Goal: Transaction & Acquisition: Book appointment/travel/reservation

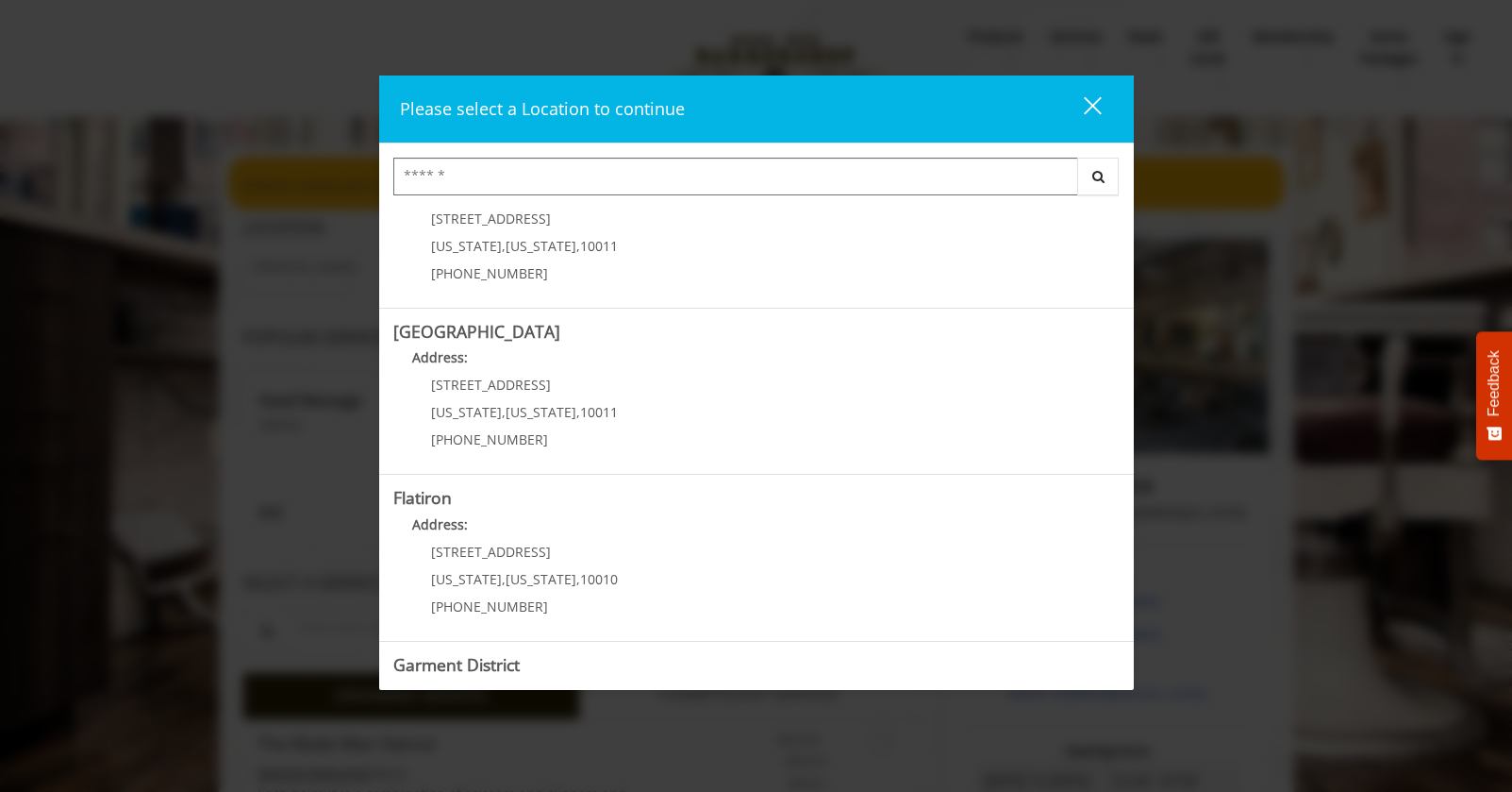
scroll to position [312, 0]
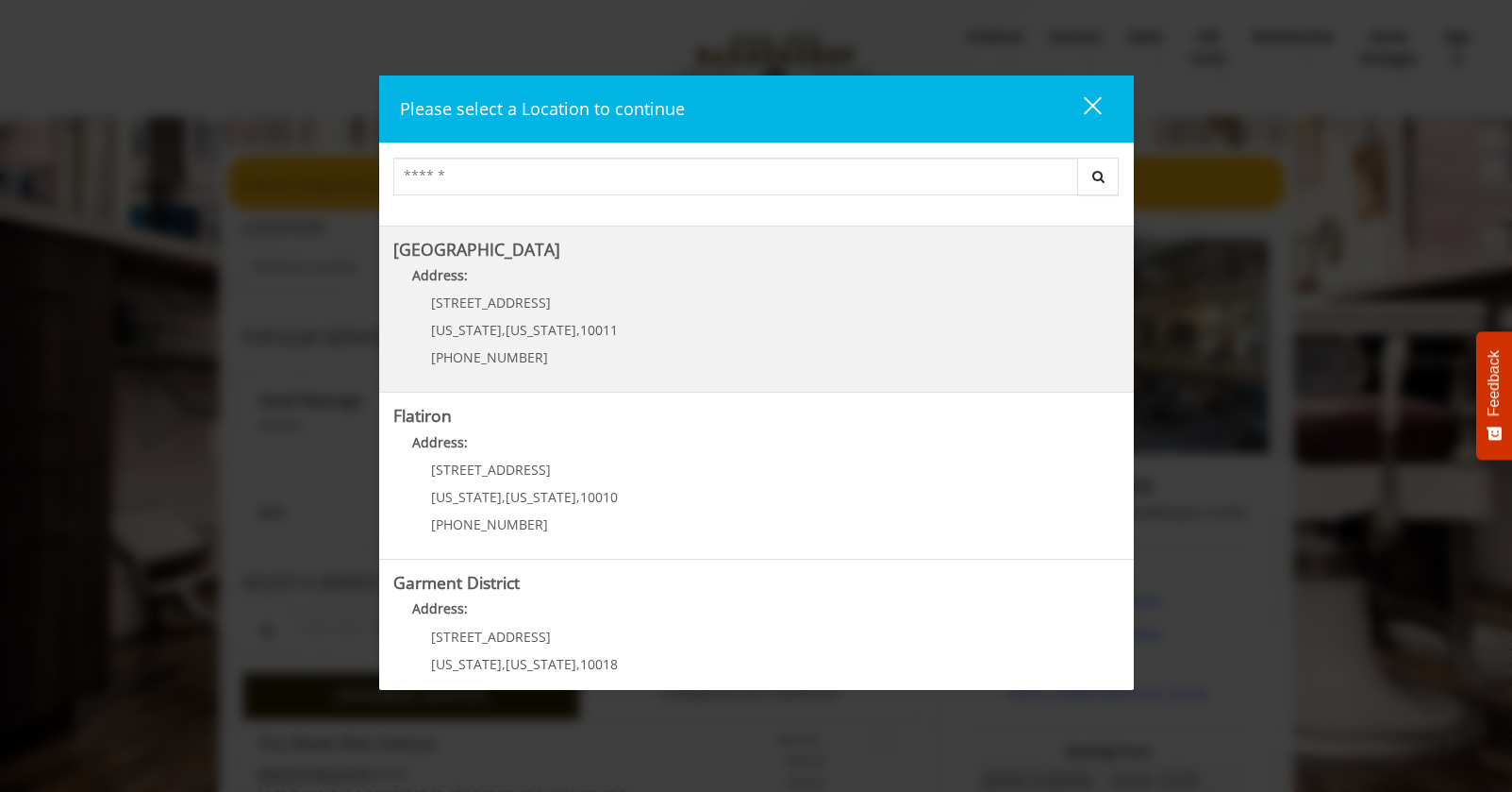
click at [613, 328] on Street "[GEOGRAPHIC_DATA] Address: [STREET_ADDRESS][US_STATE][US_STATE] (646) 850-0041" at bounding box center [756, 309] width 726 height 138
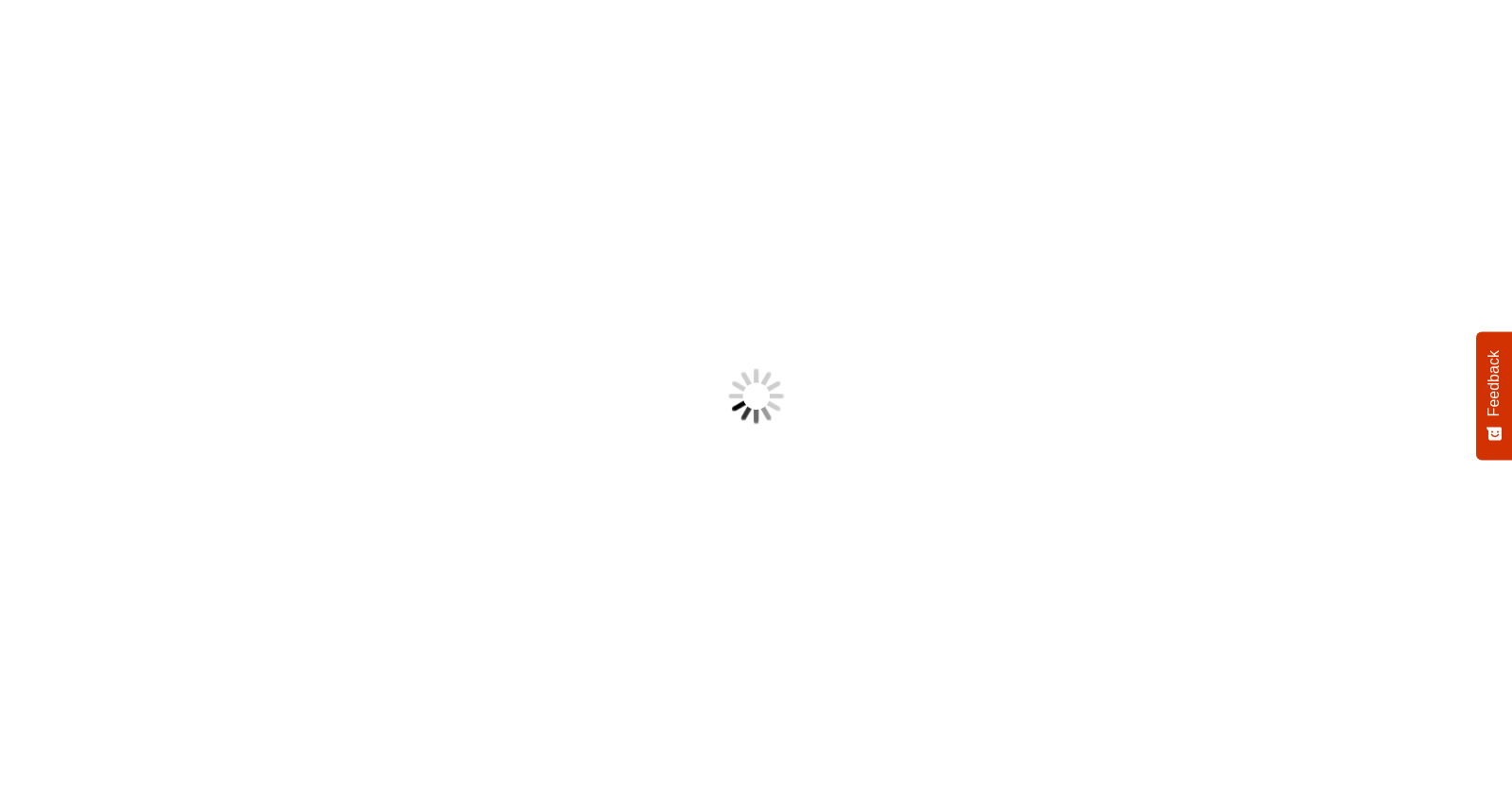
click at [605, 257] on body "Something went wrong! Try reload Feedback How would you rate your experience? H…" at bounding box center [756, 396] width 1512 height 792
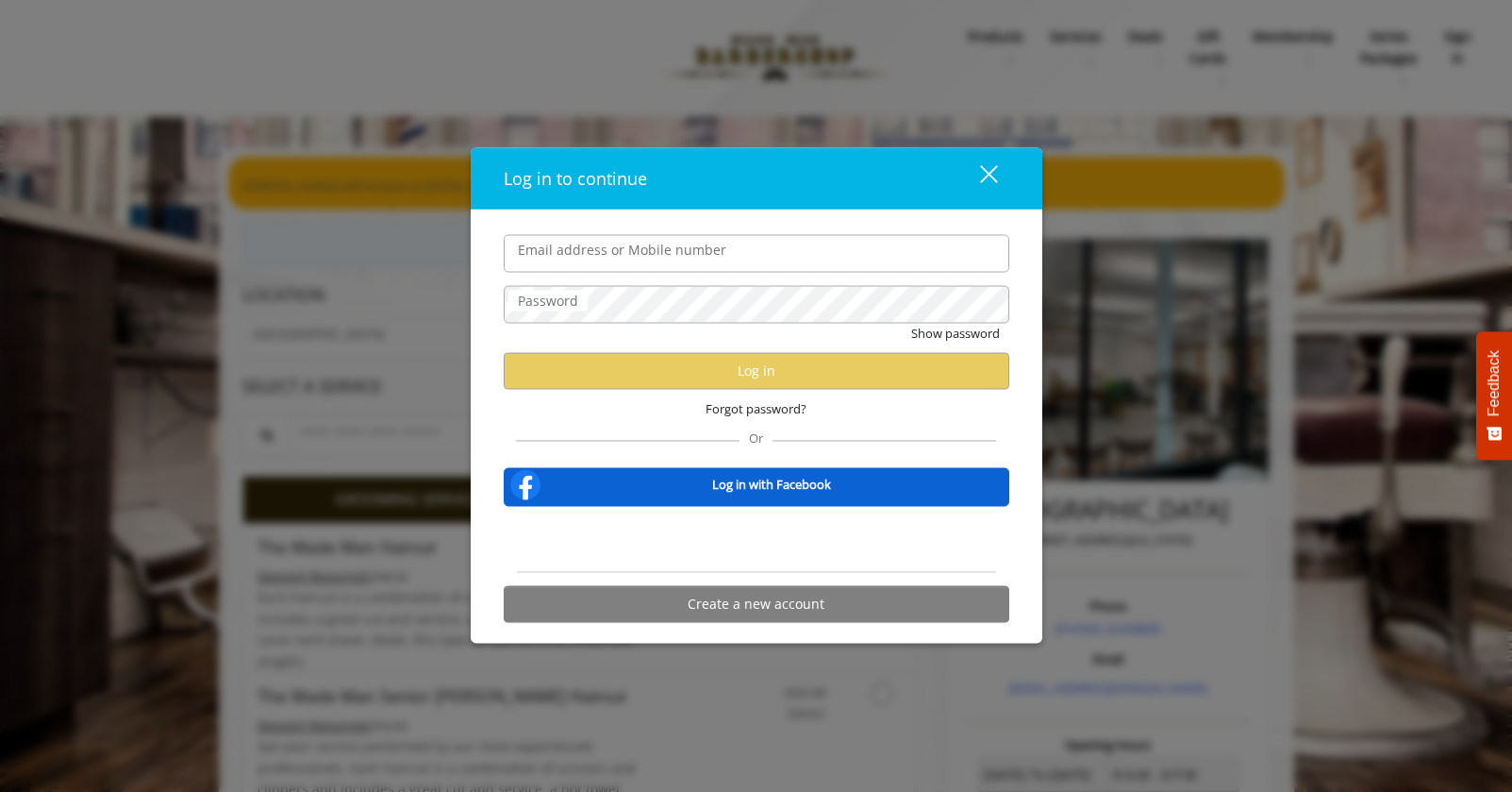
click at [605, 257] on input "Email address or Mobile number" at bounding box center [757, 252] width 506 height 38
type input "**********"
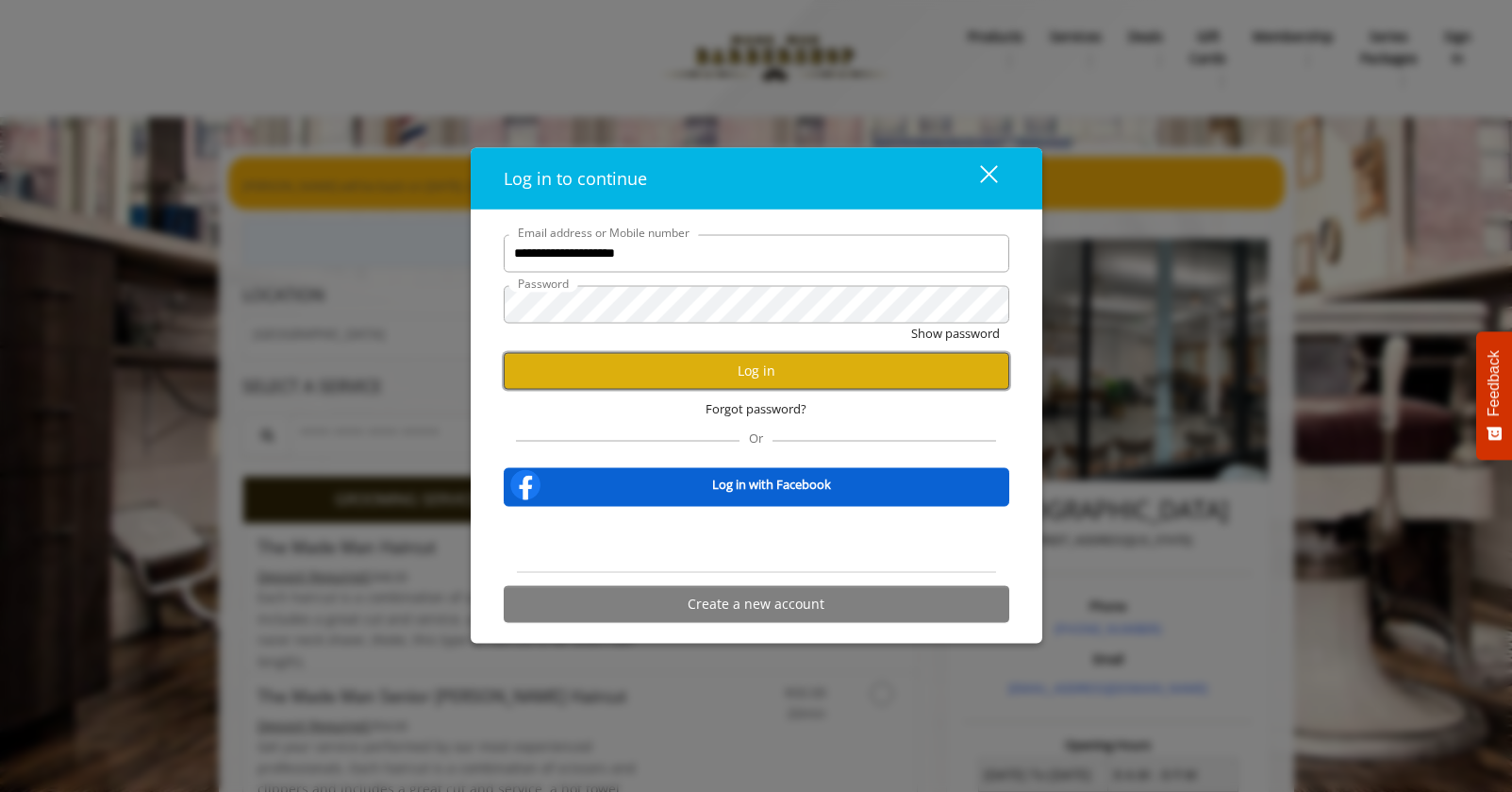
click at [716, 382] on button "Log in" at bounding box center [757, 370] width 506 height 37
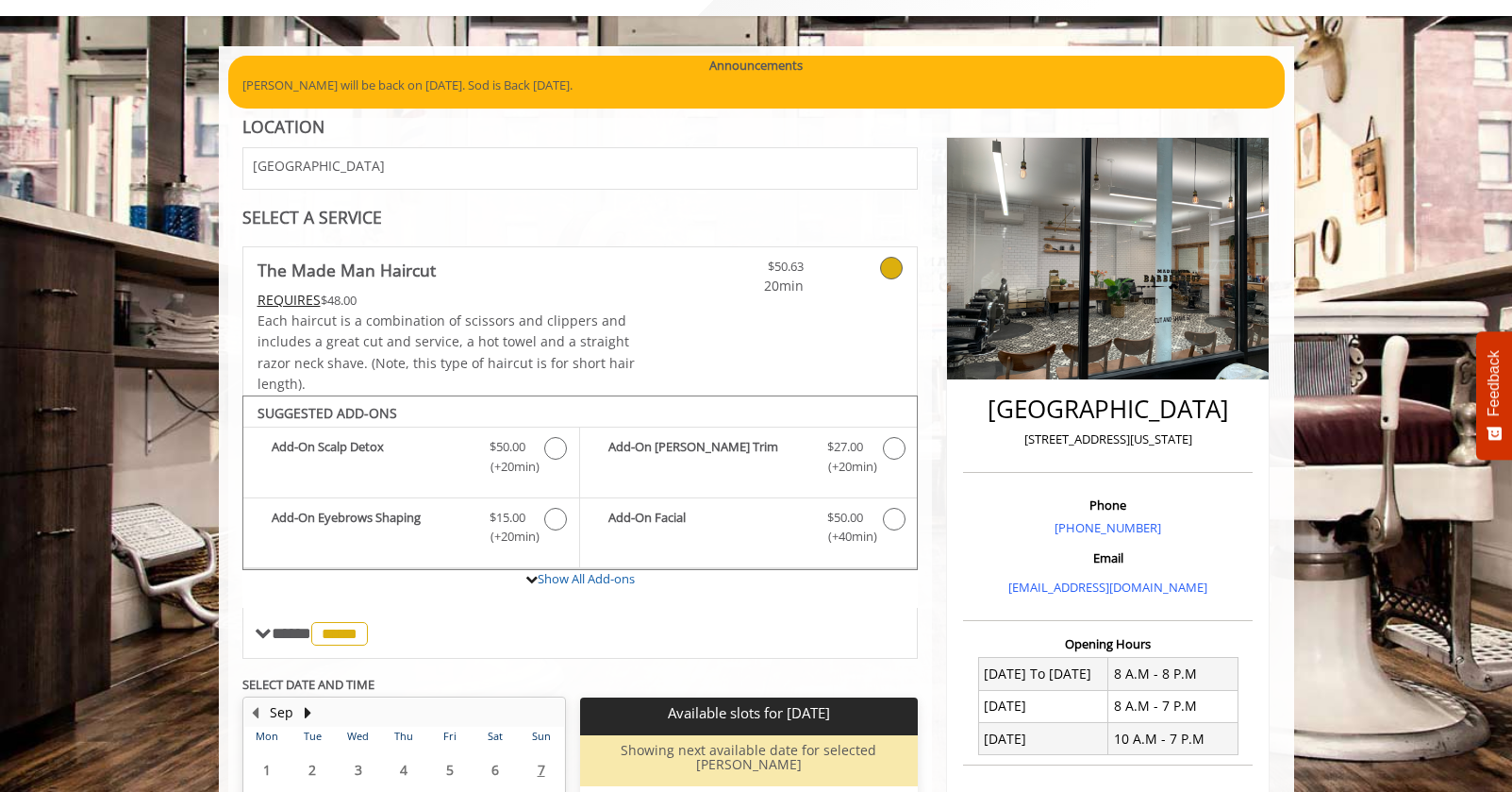
scroll to position [431, 0]
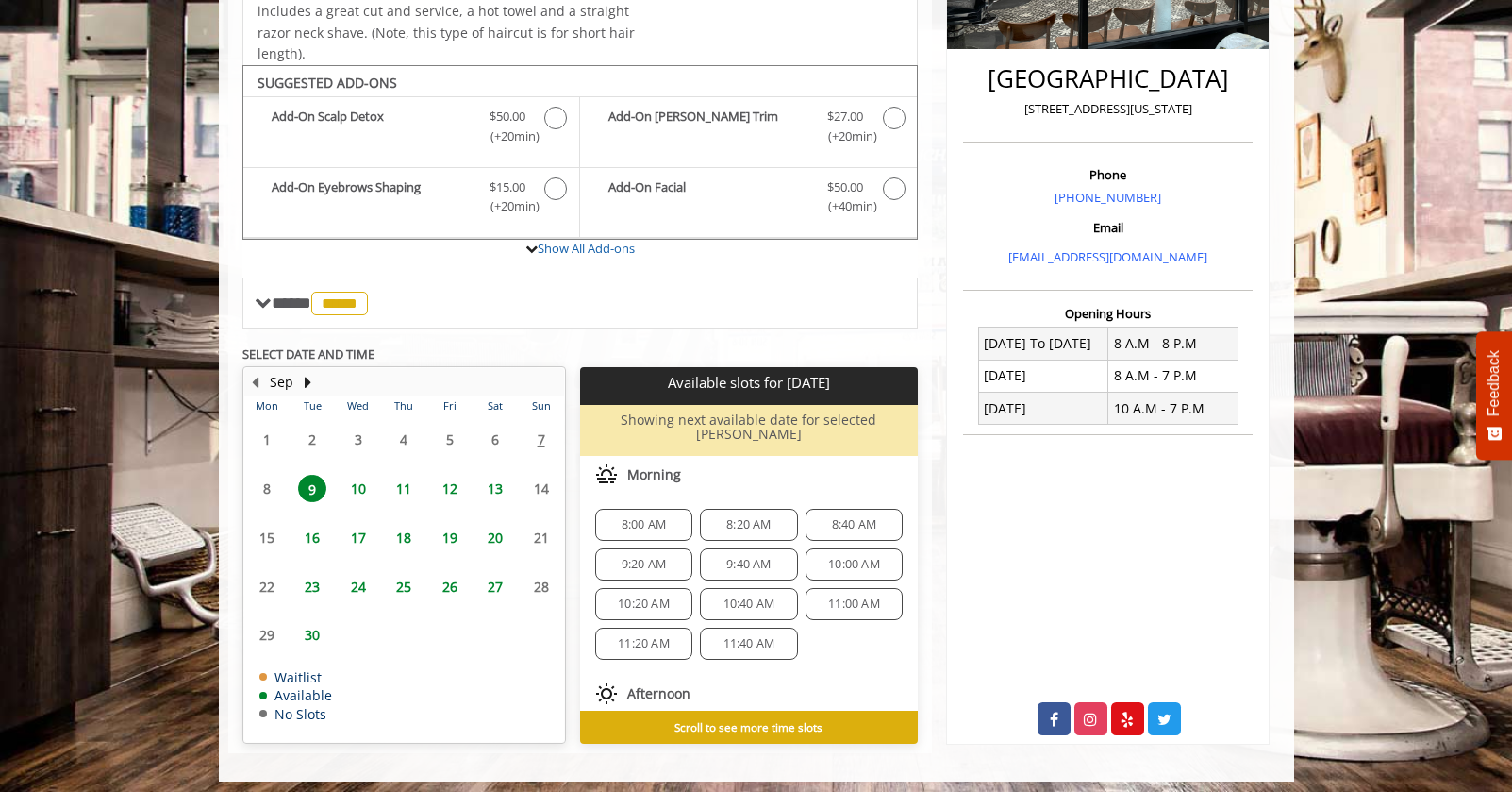
click at [450, 486] on span "12" at bounding box center [450, 489] width 28 height 27
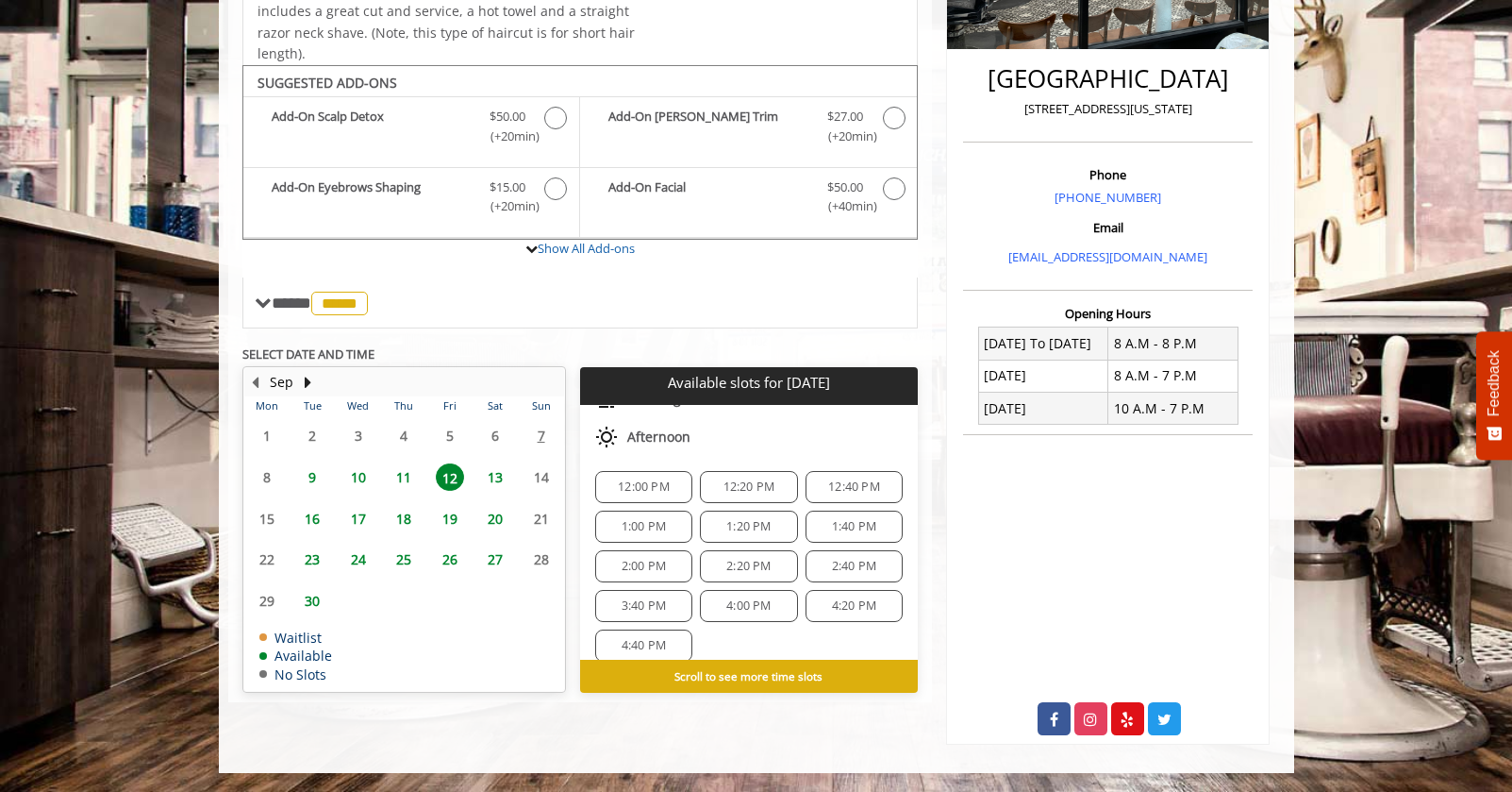
scroll to position [253, 0]
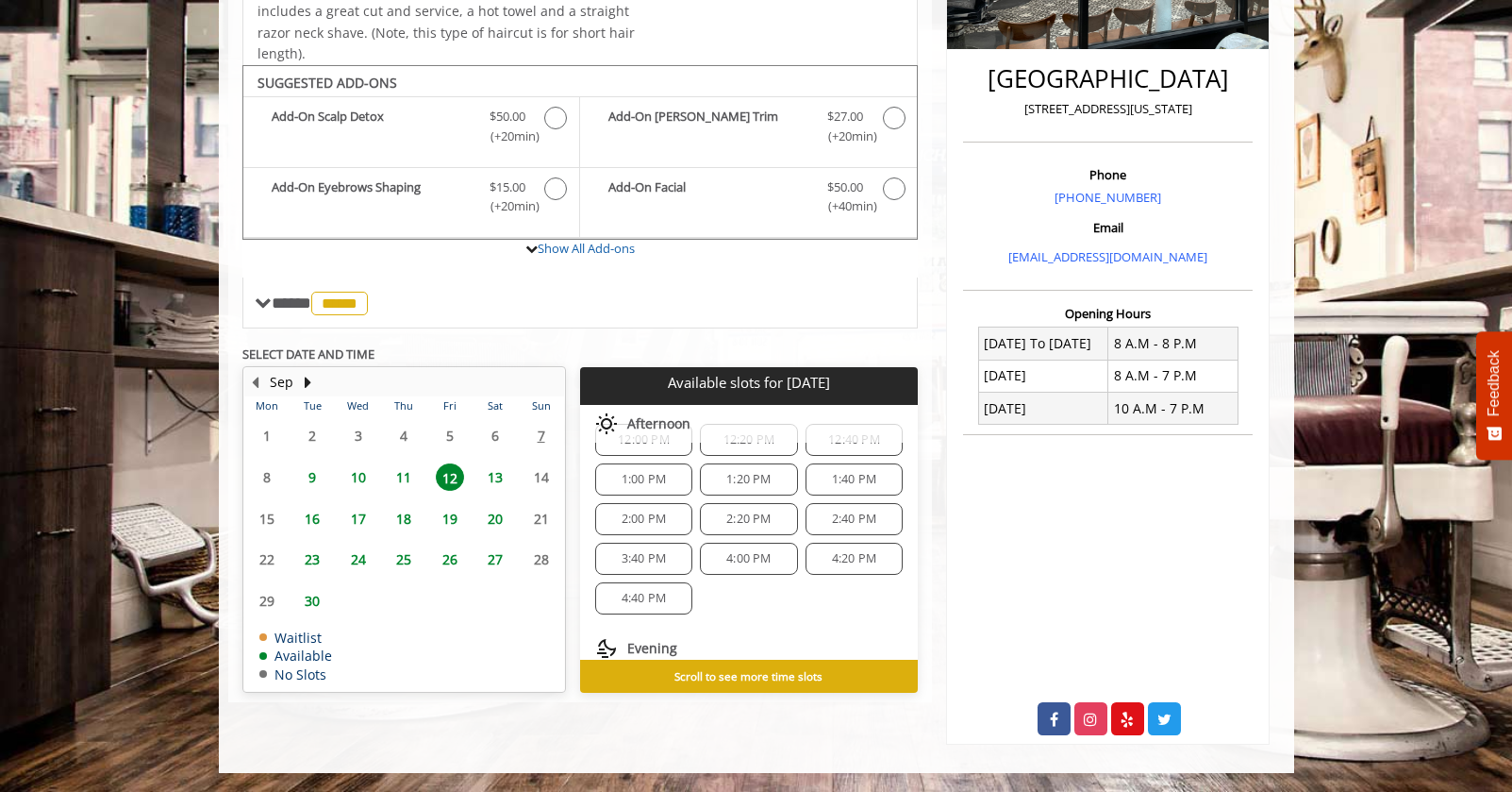
click at [832, 561] on span "4:20 PM" at bounding box center [854, 558] width 45 height 16
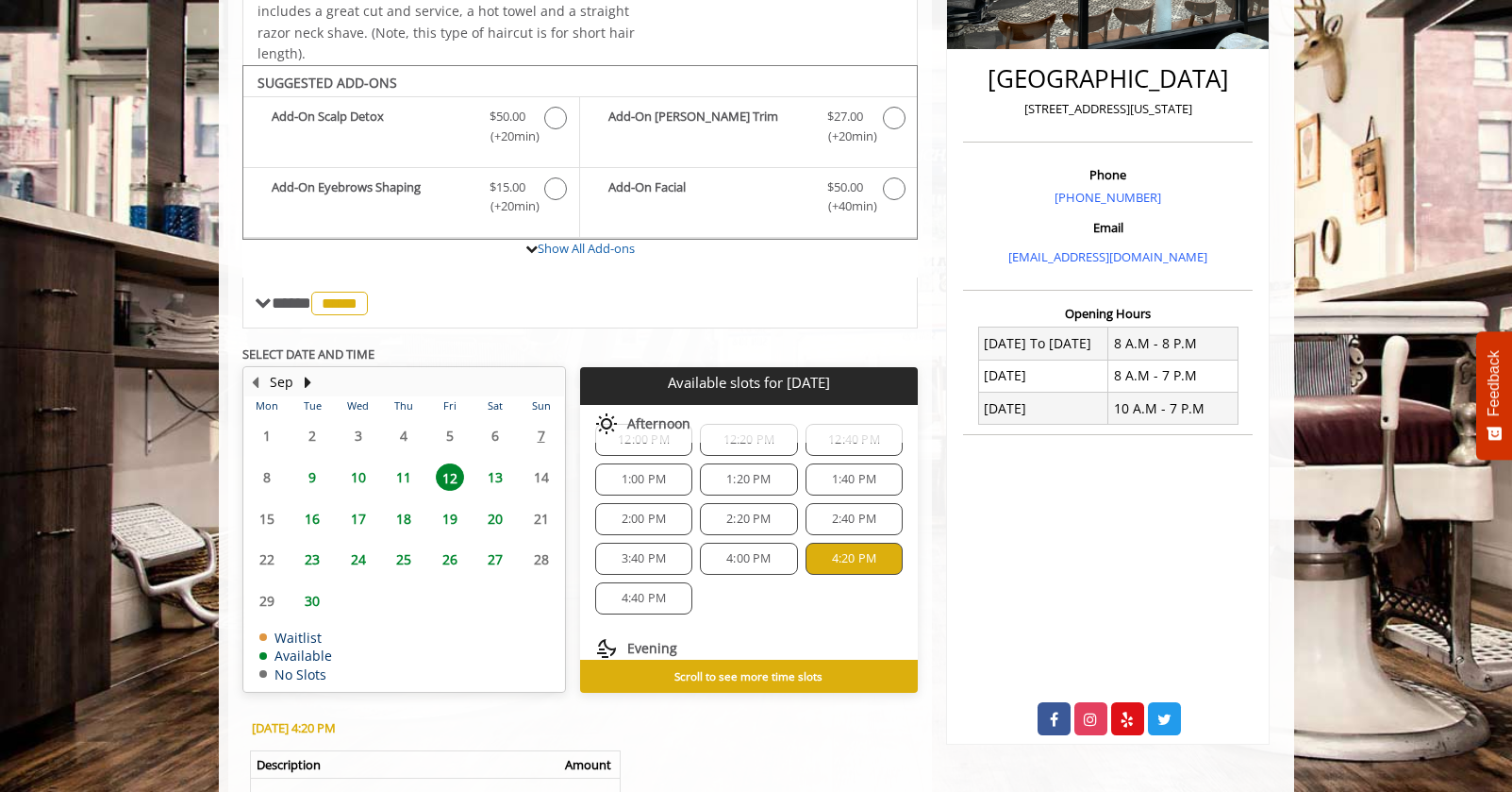
scroll to position [728, 0]
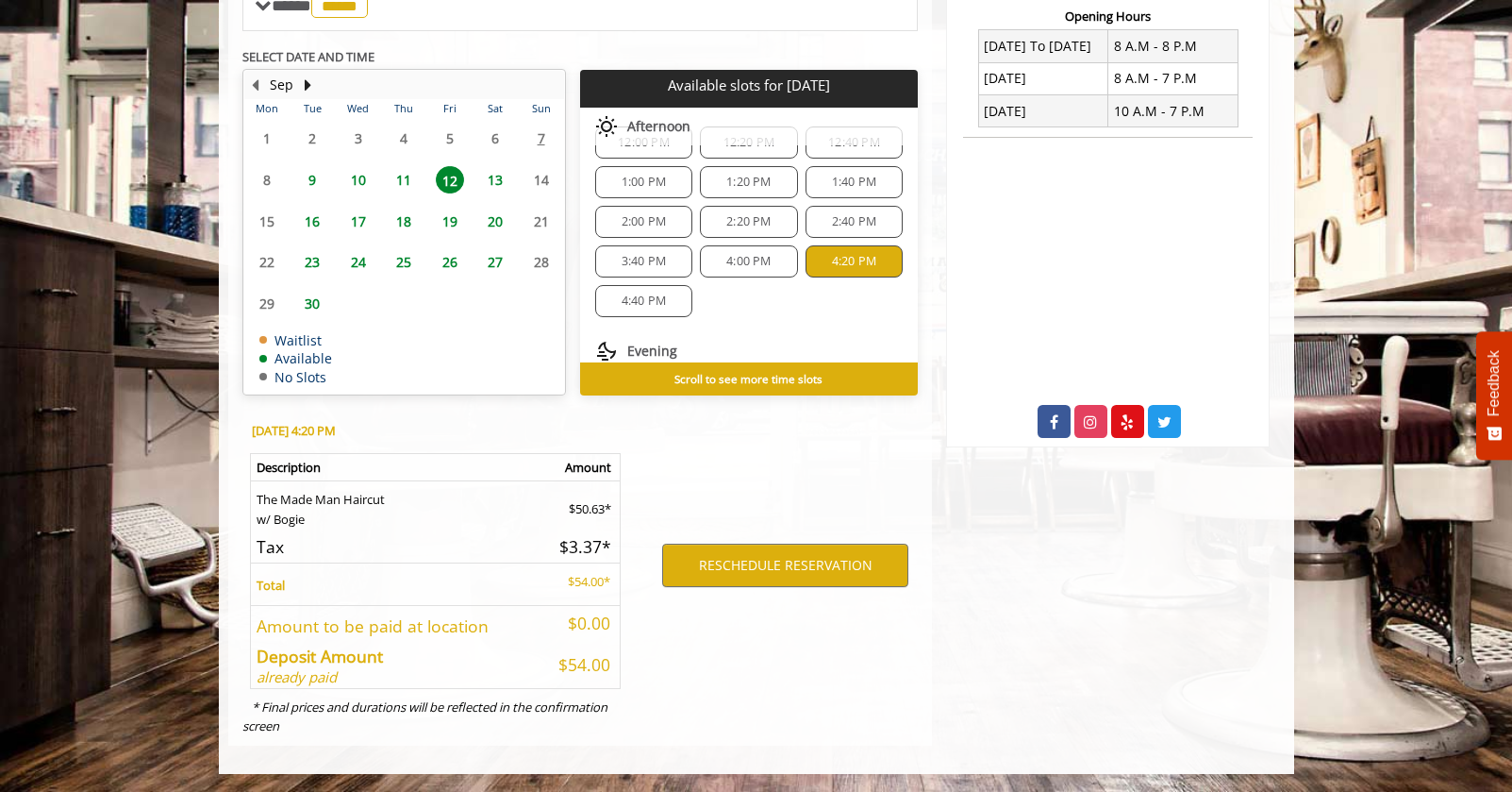
click at [307, 227] on span "16" at bounding box center [312, 221] width 28 height 27
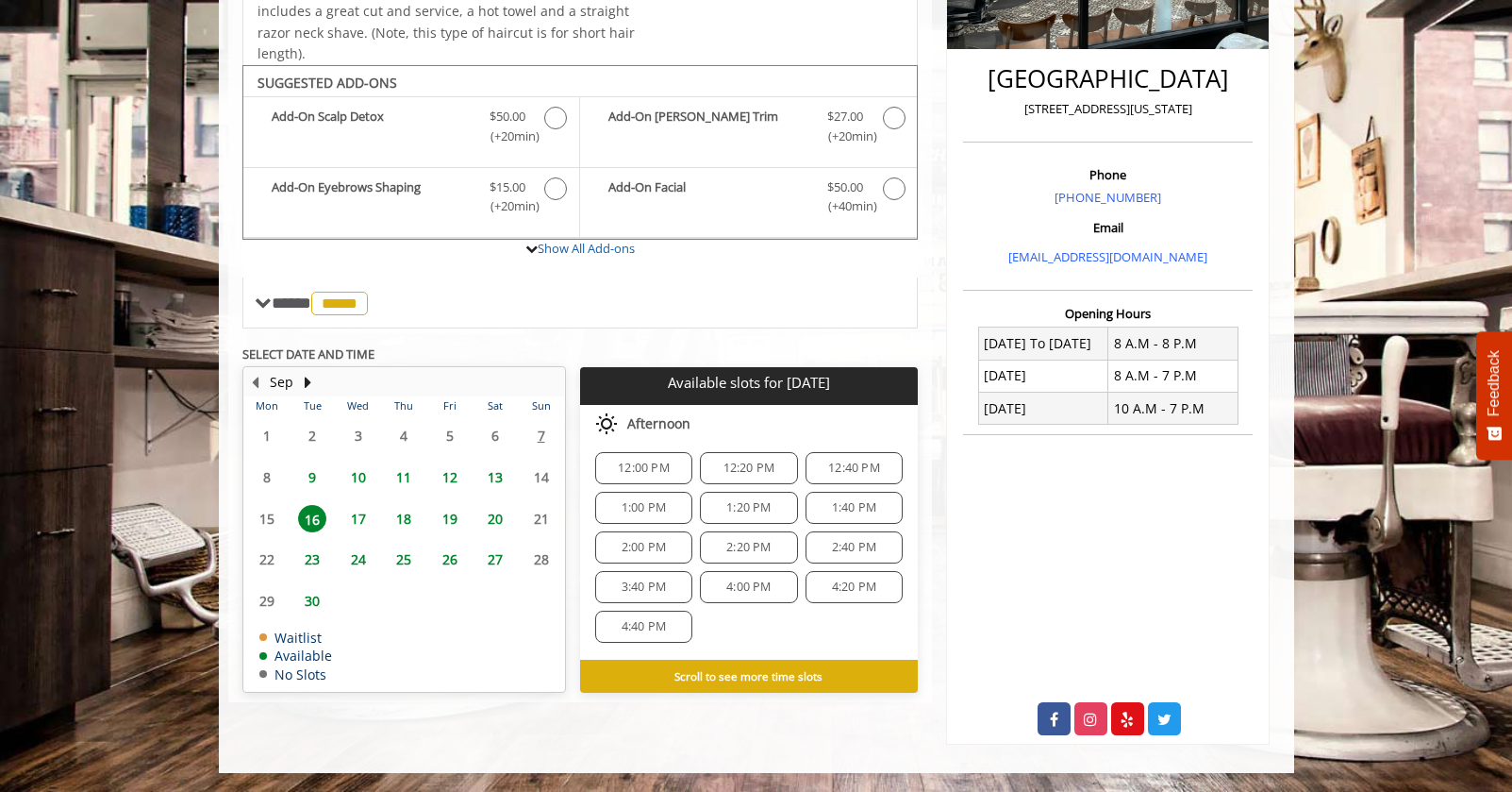
scroll to position [226, 0]
click at [366, 521] on span "17" at bounding box center [358, 519] width 28 height 27
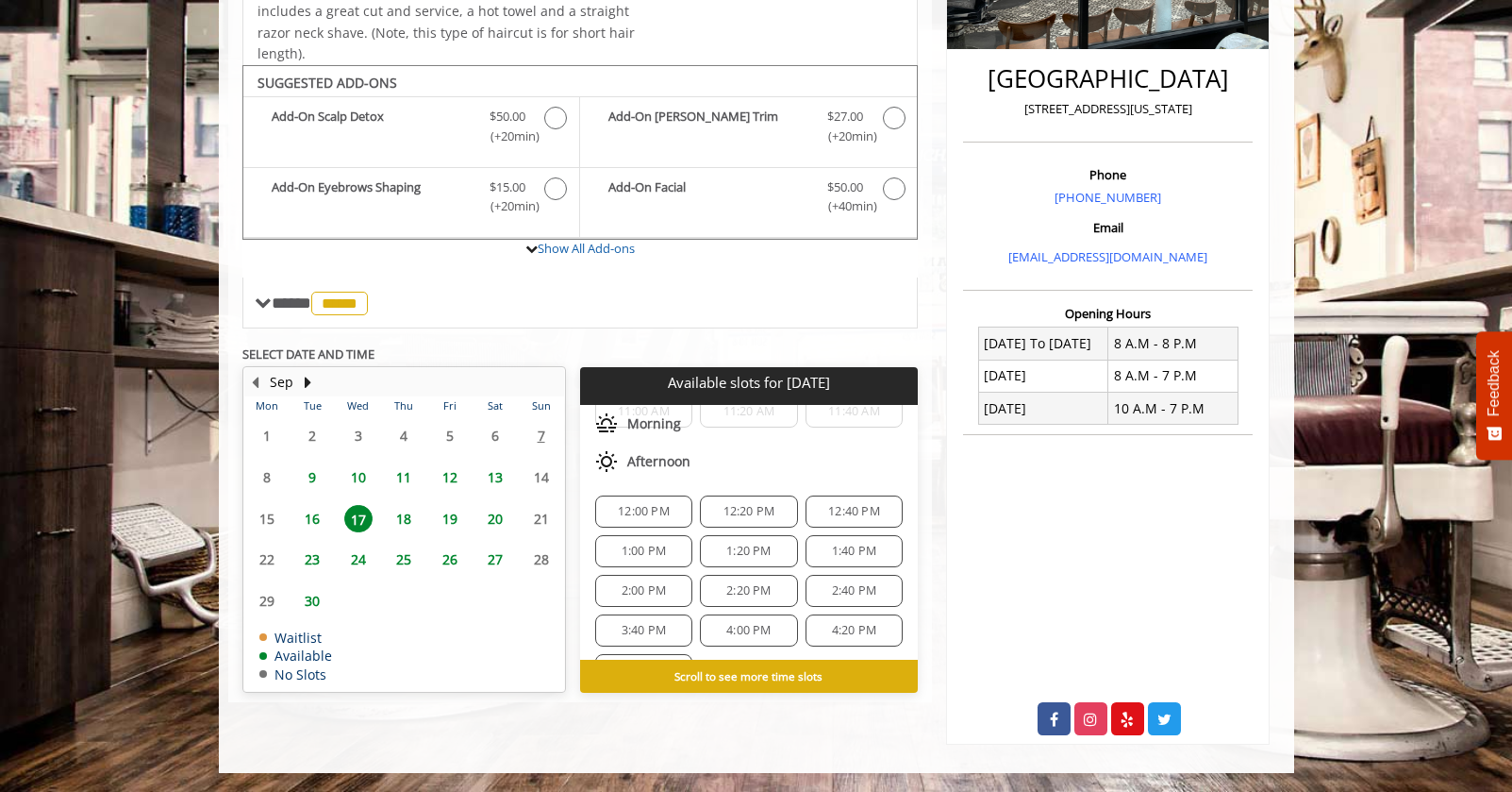
scroll to position [239, 0]
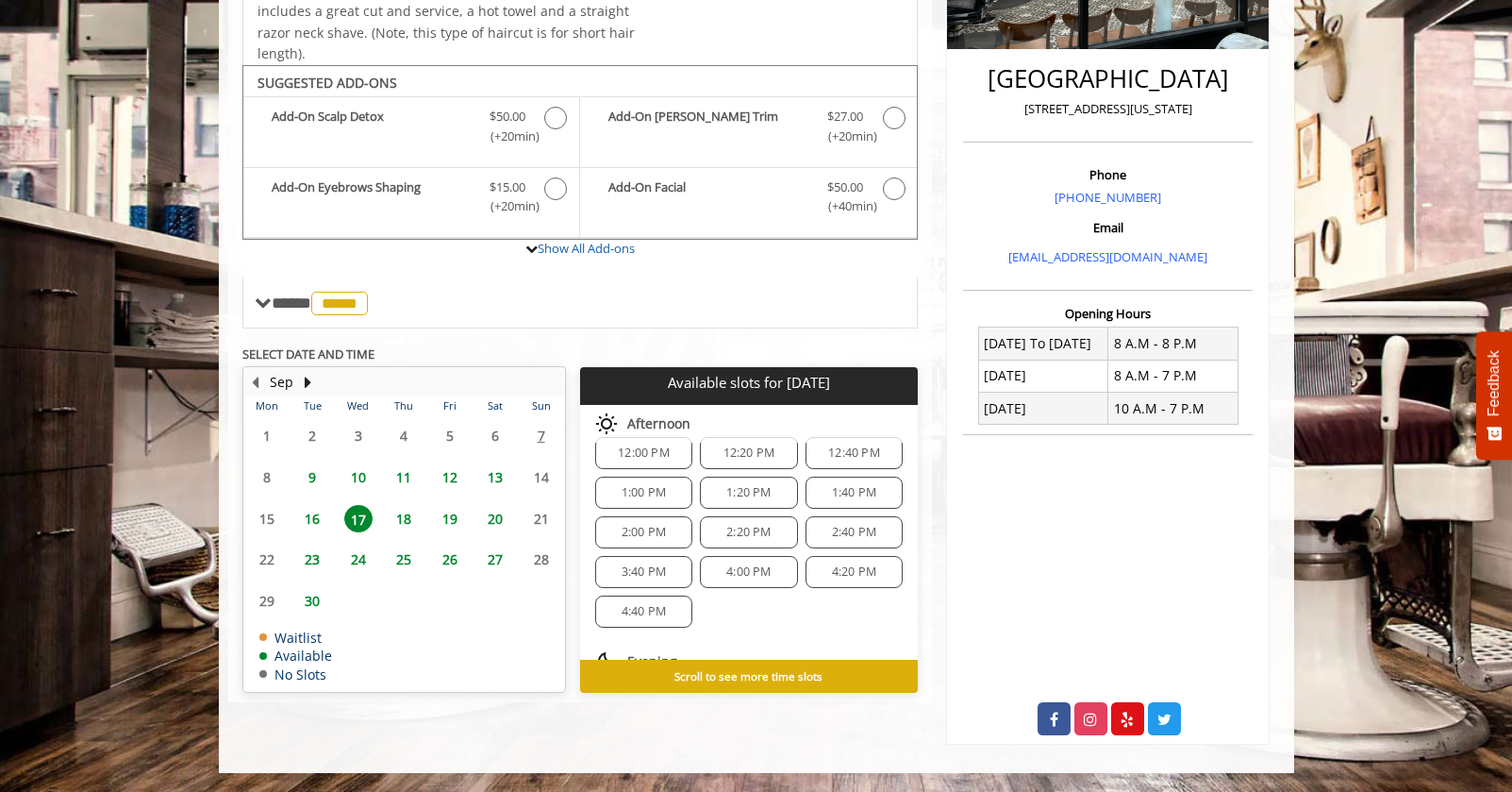
click at [832, 571] on span "4:20 PM" at bounding box center [854, 572] width 45 height 16
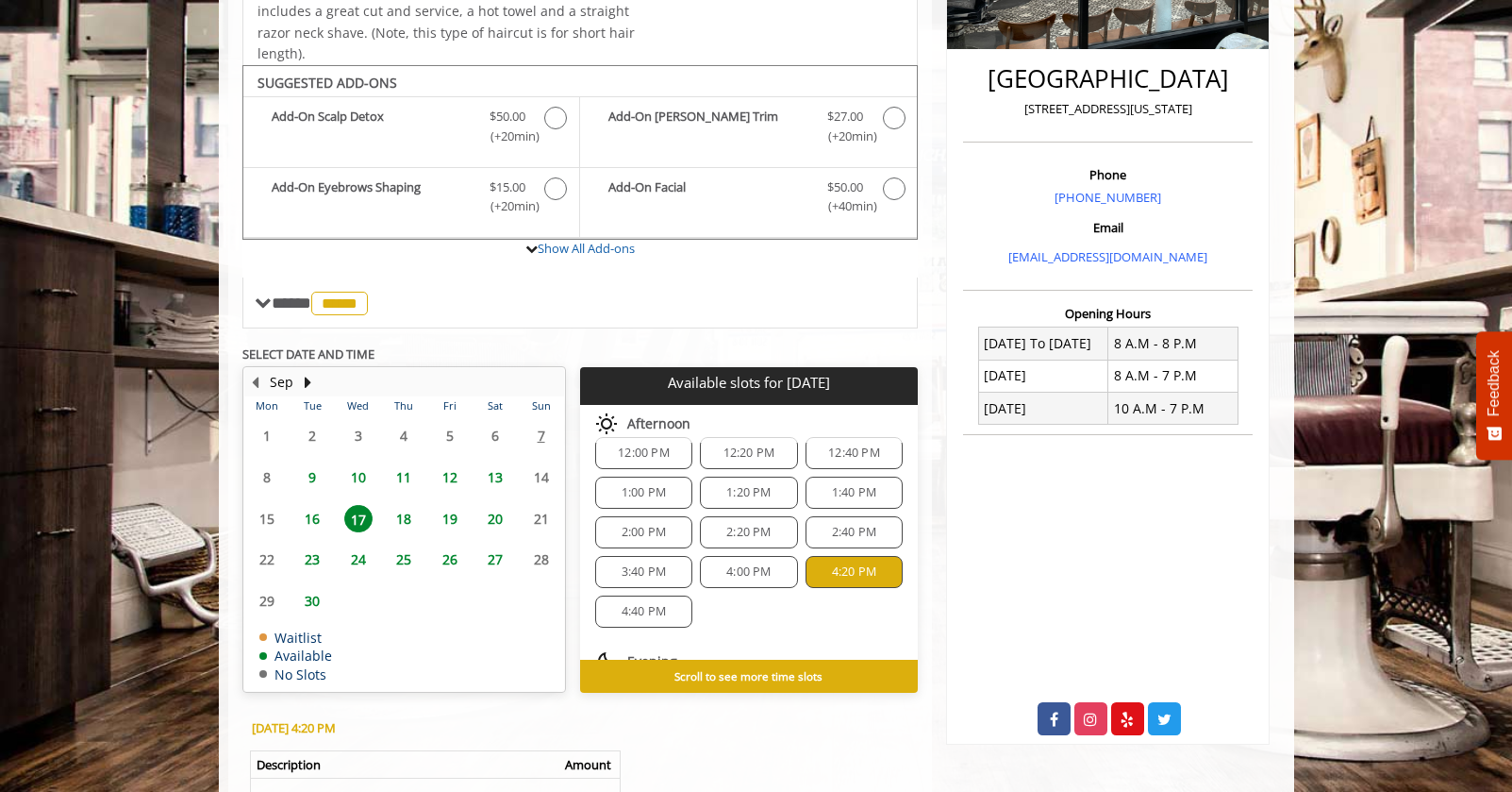
scroll to position [728, 0]
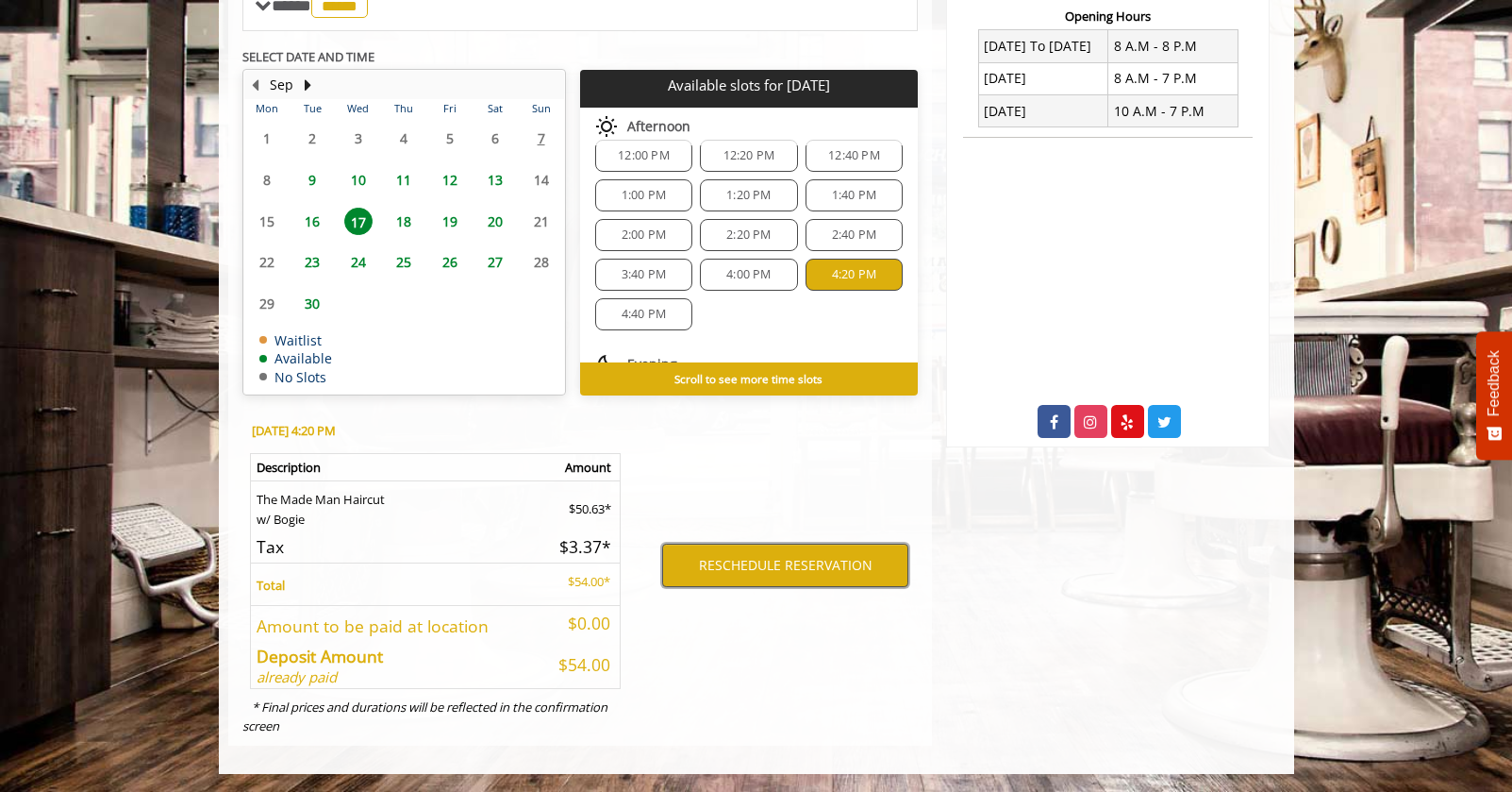
click at [803, 567] on button "RESCHEDULE RESERVATION" at bounding box center [785, 565] width 246 height 44
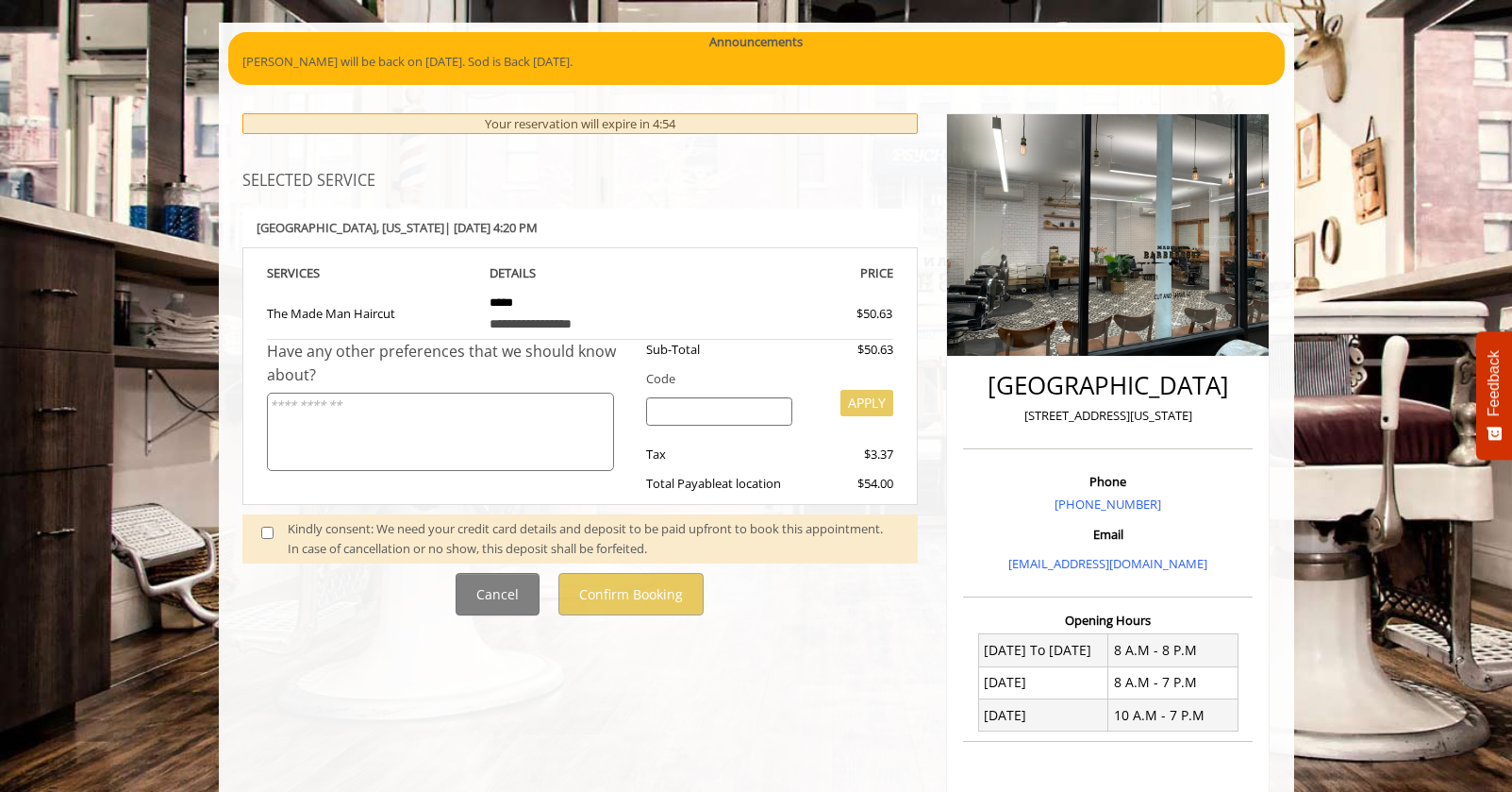
scroll to position [125, 0]
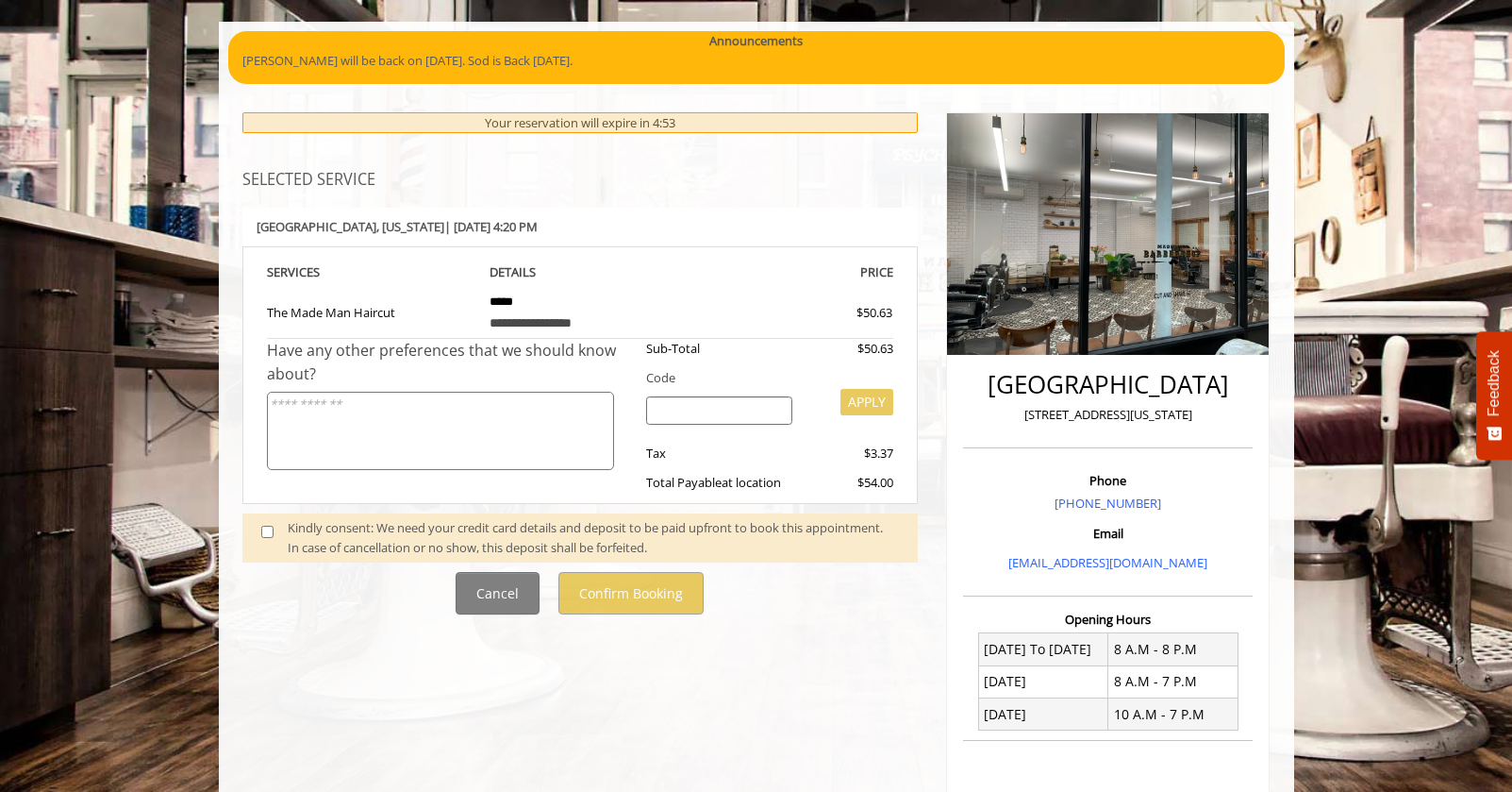
click at [498, 534] on div "Kindly consent: We need your credit card details and deposit to be paid upfront…" at bounding box center [593, 537] width 612 height 40
click at [273, 529] on span at bounding box center [274, 537] width 55 height 40
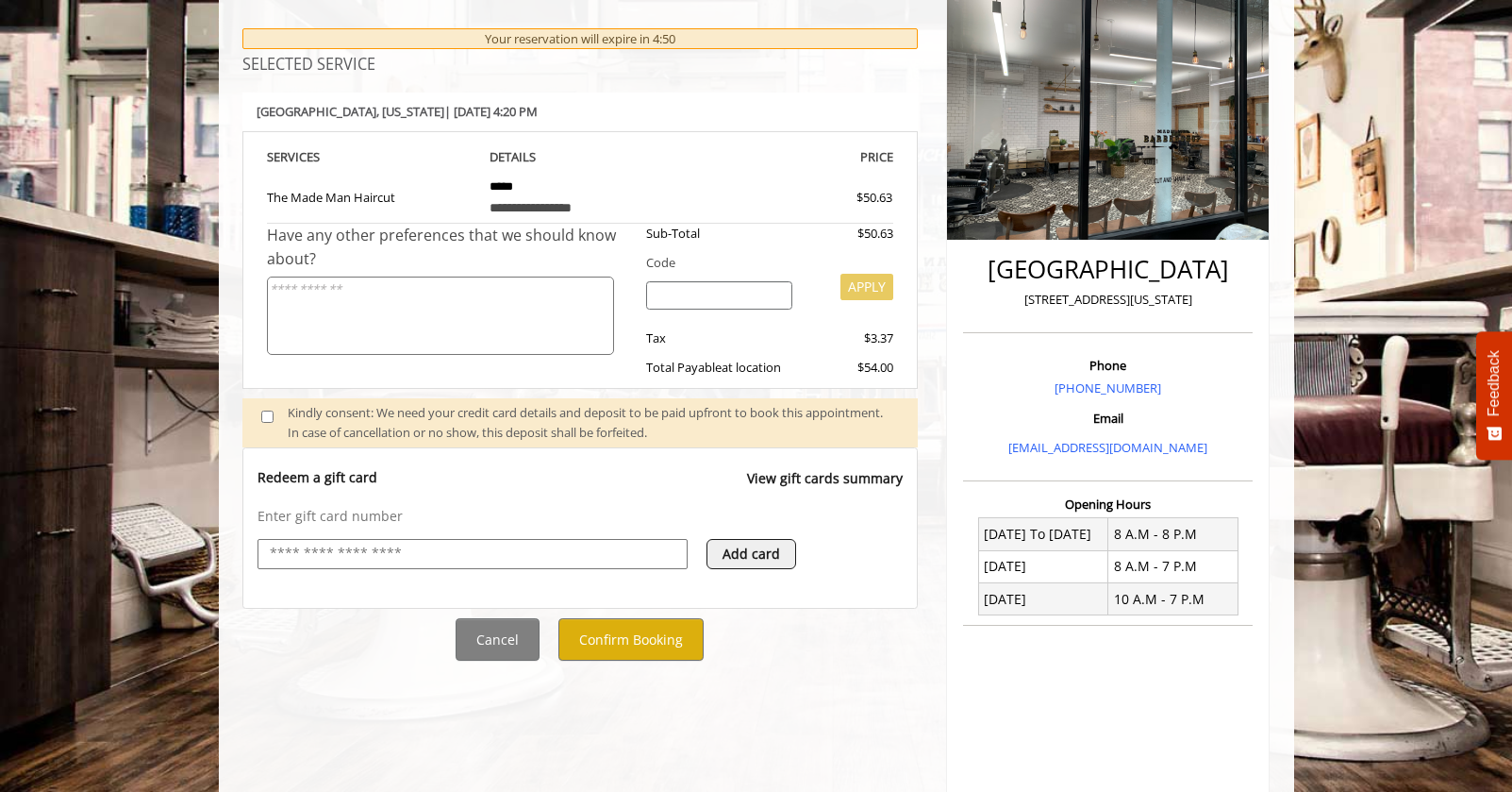
scroll to position [250, 0]
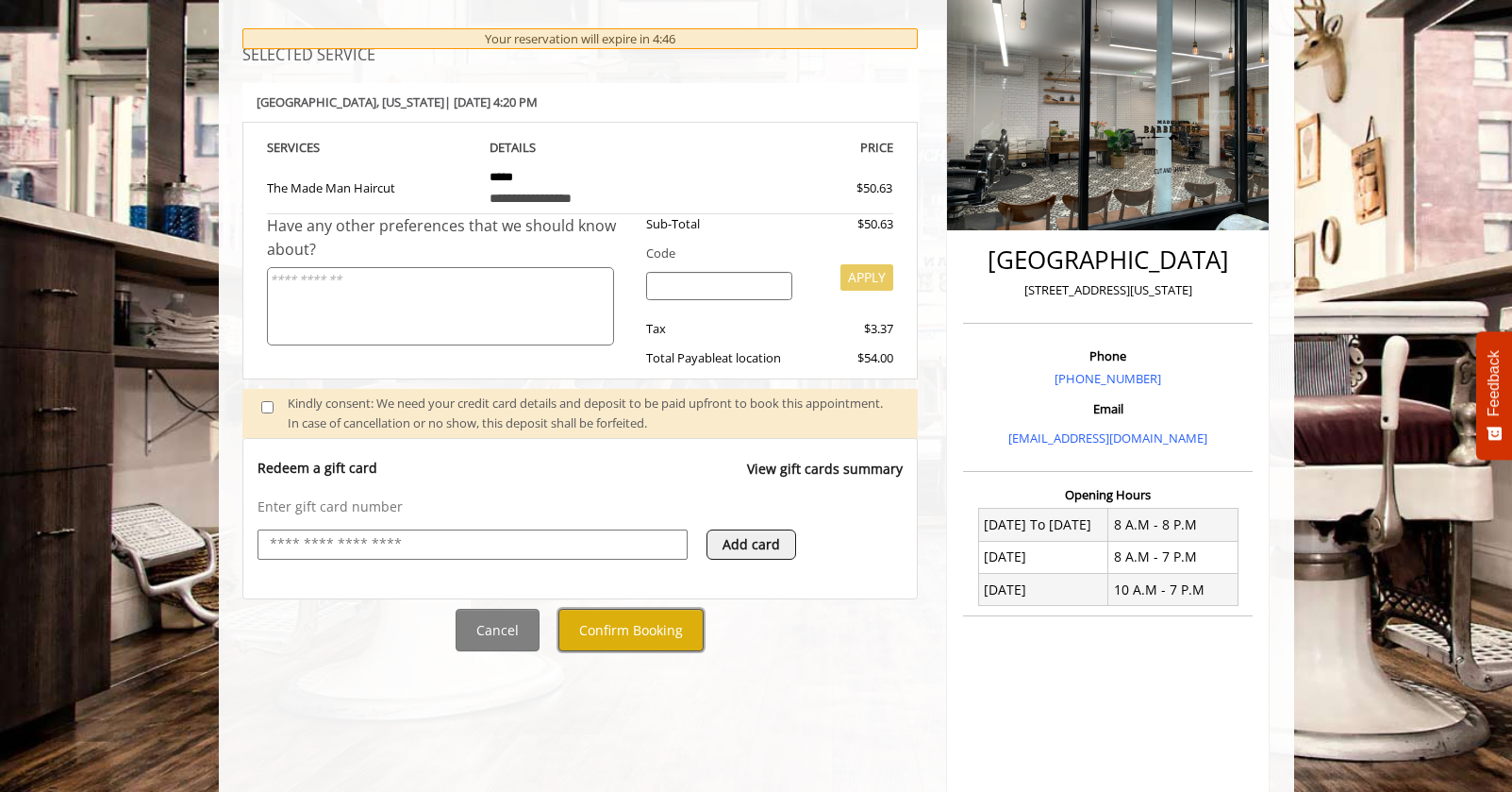
click at [615, 634] on button "Confirm Booking" at bounding box center [631, 630] width 145 height 43
